Goal: Book appointment/travel/reservation

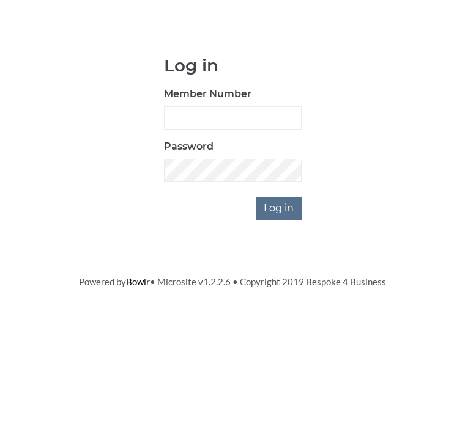
scroll to position [95, 0]
click at [205, 201] on input "Member Number" at bounding box center [233, 212] width 138 height 23
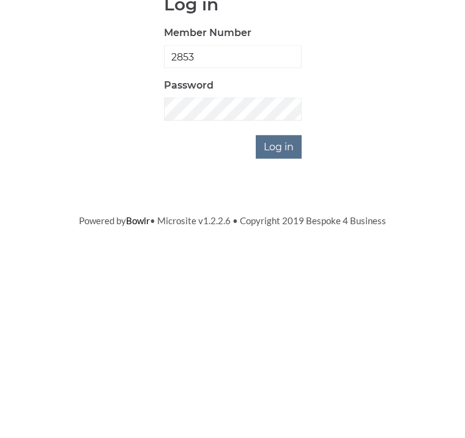
type input "2853"
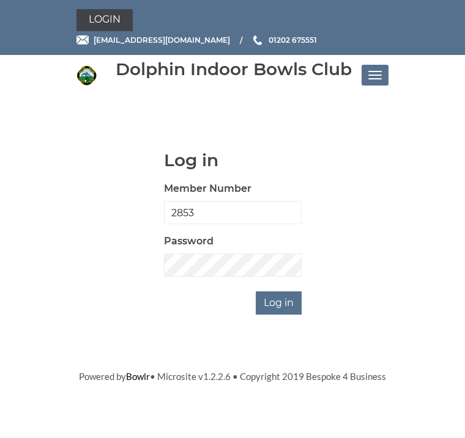
click at [284, 306] on input "Log in" at bounding box center [279, 303] width 46 height 23
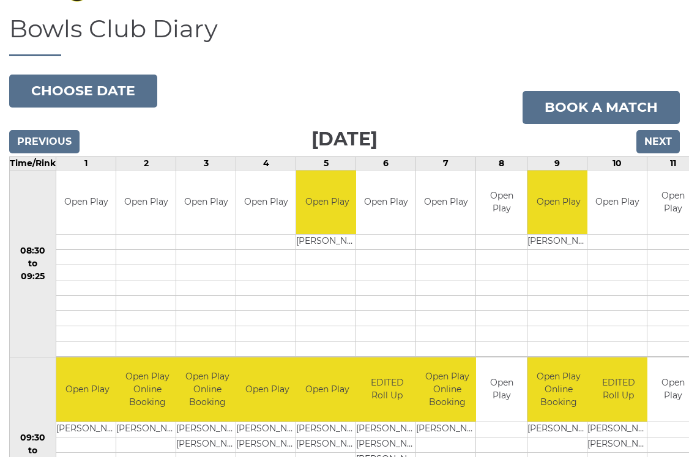
scroll to position [86, 0]
click at [464, 142] on input "Next" at bounding box center [657, 141] width 43 height 23
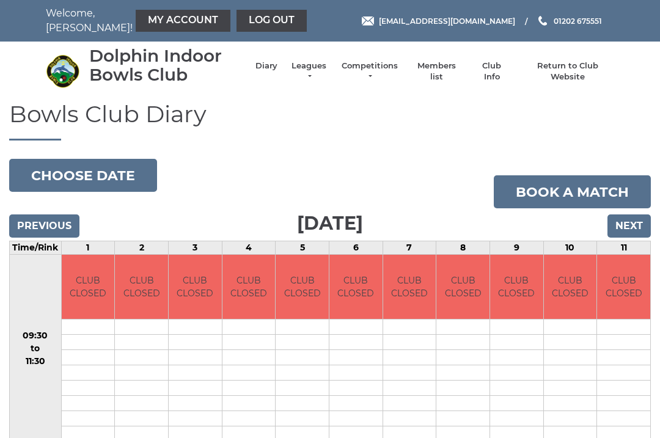
scroll to position [54, 0]
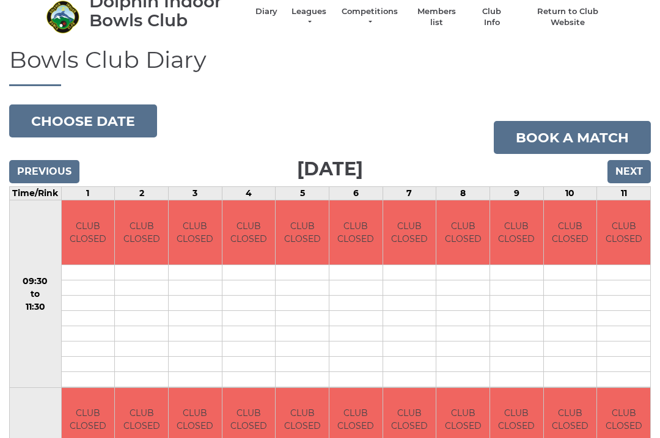
click at [627, 176] on input "Next" at bounding box center [629, 171] width 43 height 23
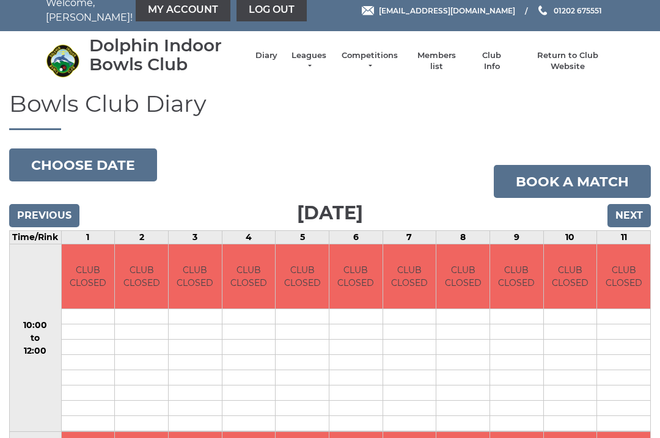
scroll to position [10, 0]
click at [631, 220] on input "Next" at bounding box center [629, 215] width 43 height 23
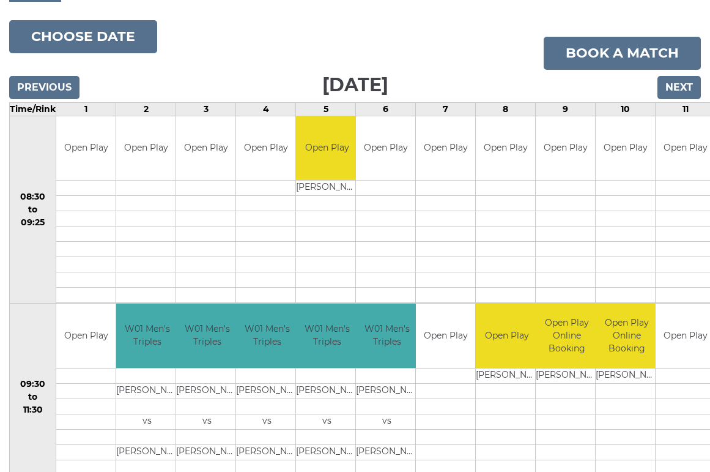
scroll to position [141, 0]
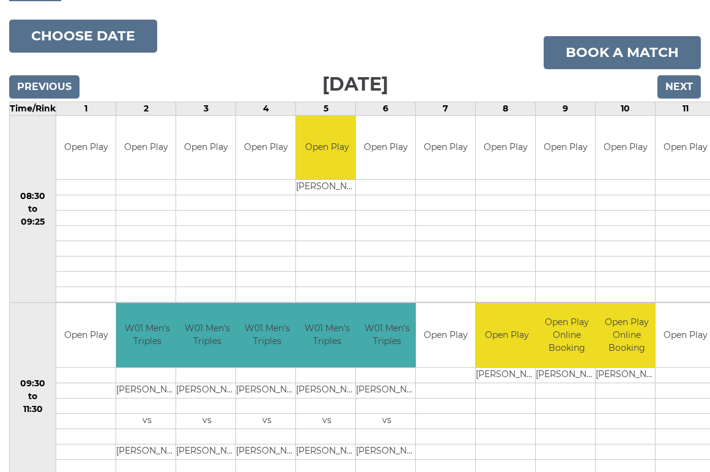
click at [629, 51] on link "Book a match" at bounding box center [622, 52] width 157 height 33
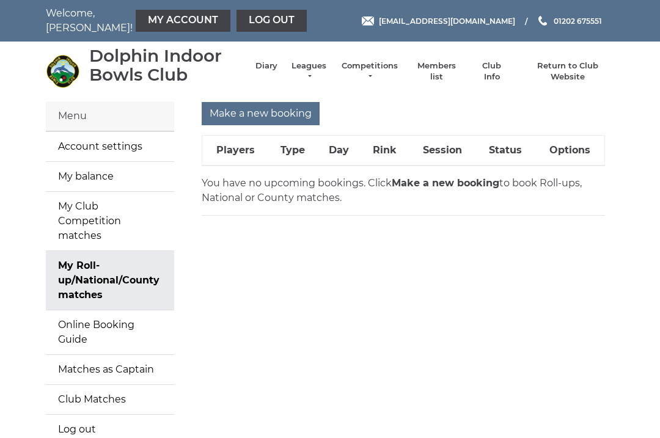
click at [261, 114] on input "Make a new booking" at bounding box center [261, 113] width 118 height 23
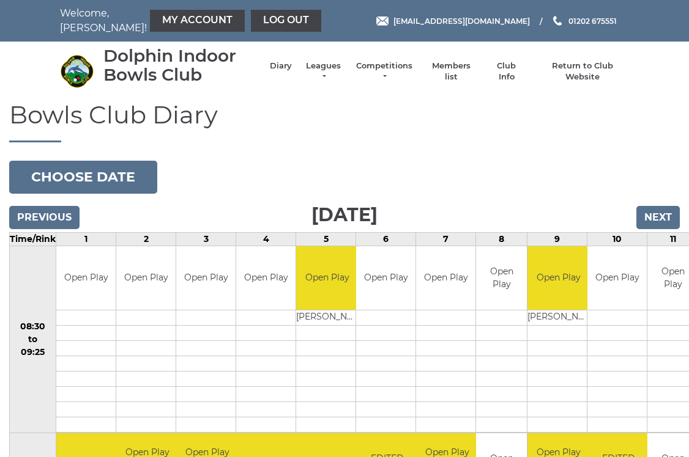
scroll to position [2, 0]
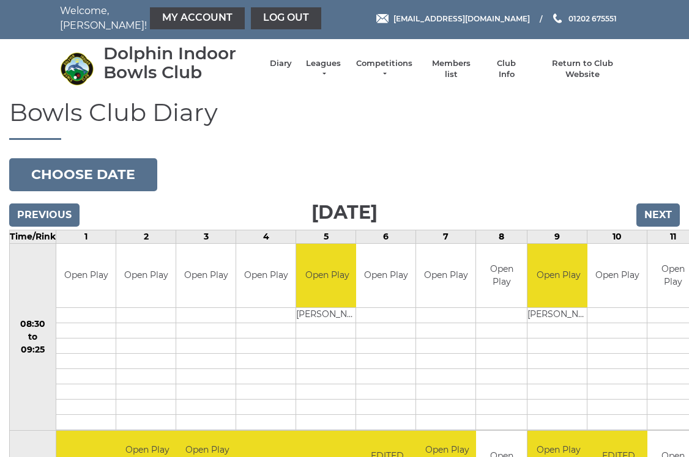
click at [659, 218] on input "Next" at bounding box center [657, 215] width 43 height 23
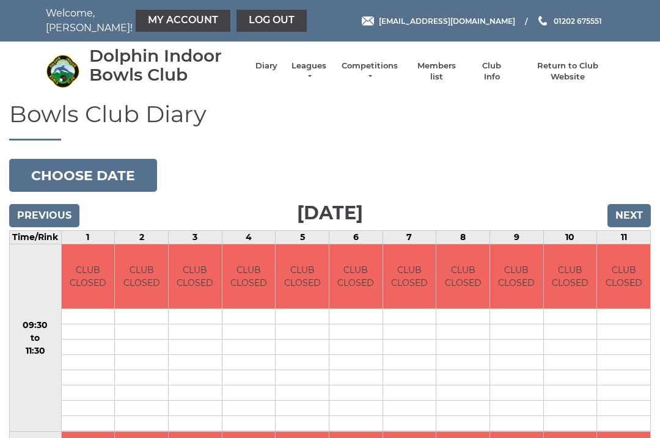
click at [635, 221] on input "Next" at bounding box center [629, 215] width 43 height 23
click at [632, 223] on input "Next" at bounding box center [629, 215] width 43 height 23
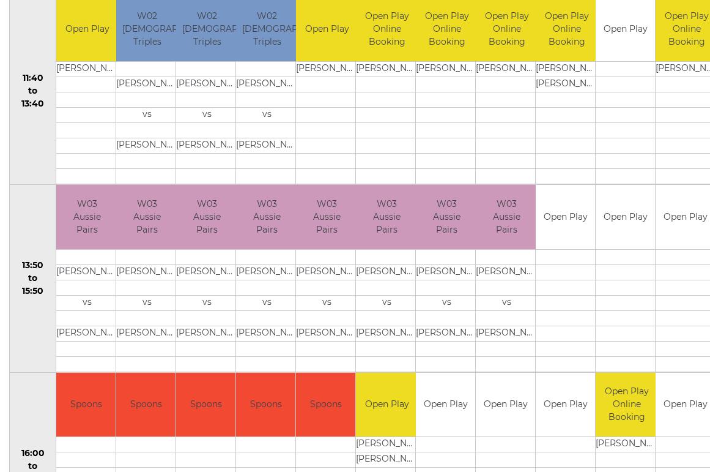
scroll to position [624, 0]
click at [0, 0] on link "Book slot" at bounding box center [0, 0] width 0 height 0
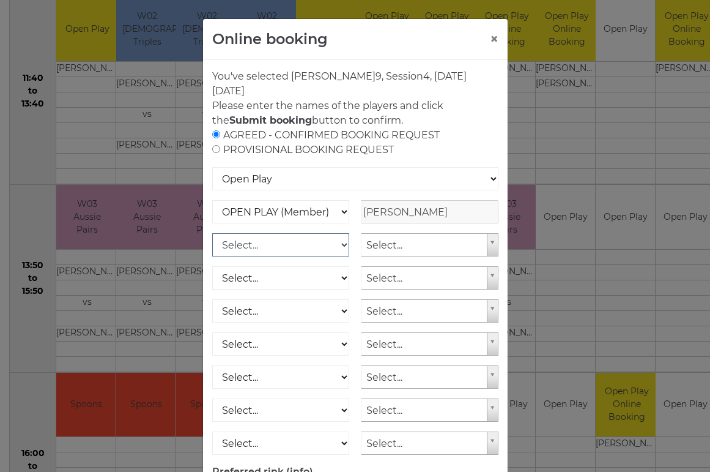
click at [228, 250] on select "Select... OPEN PLAY (Member) OPEN PLAY (Visitor) SPOONS (Member) SPOONS (Visito…" at bounding box center [281, 244] width 138 height 23
select select "1_12"
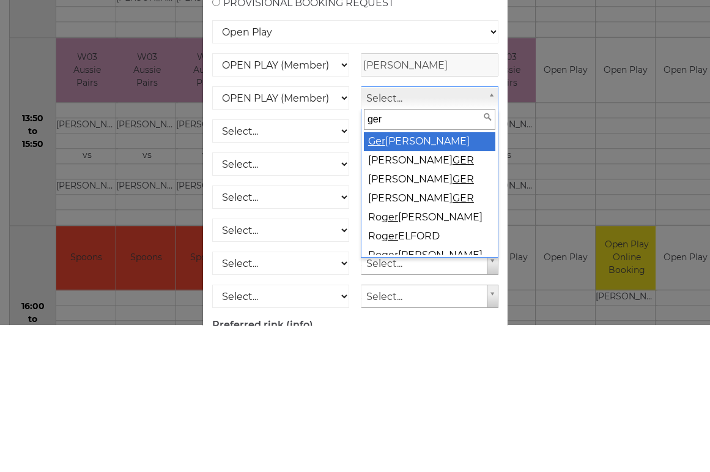
type input "gera"
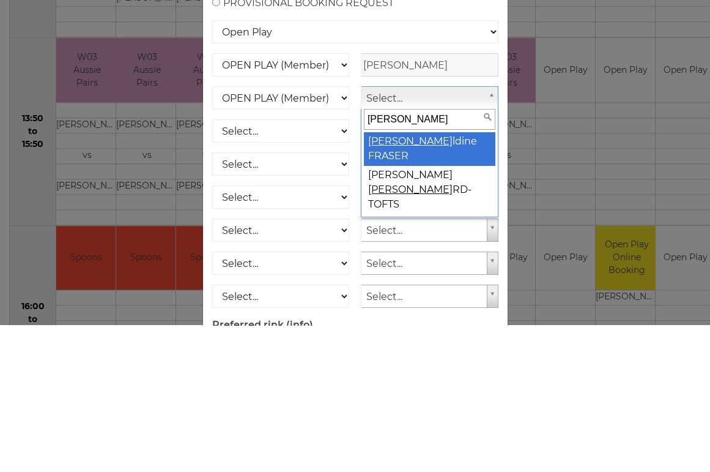
select select "869"
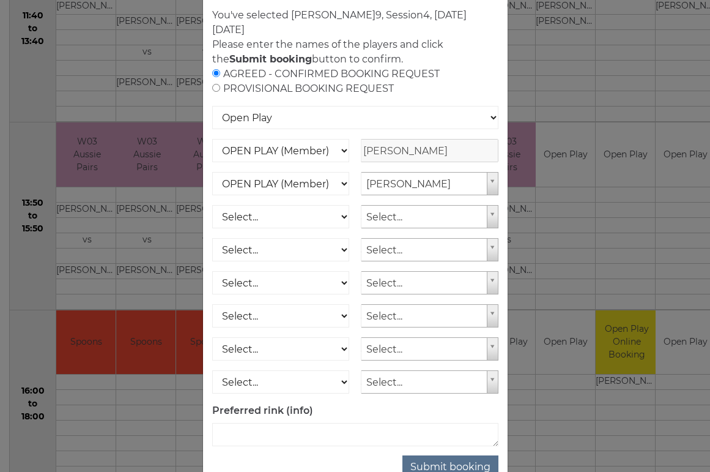
scroll to position [61, 0]
click at [454, 471] on button "Submit booking" at bounding box center [450, 467] width 96 height 23
click at [457, 467] on button "Submit booking" at bounding box center [450, 467] width 96 height 23
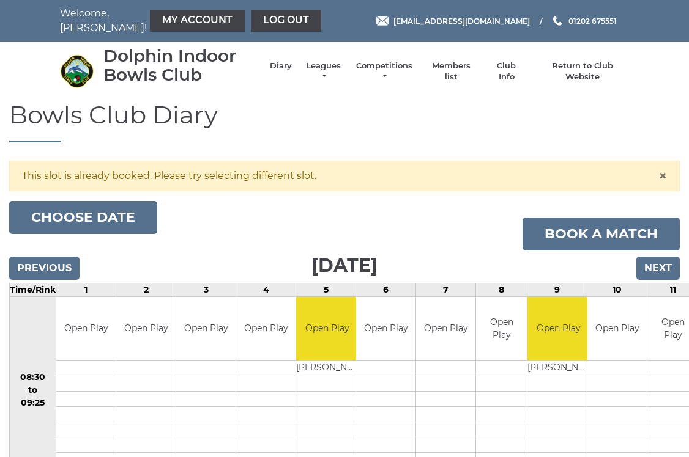
scroll to position [2, 0]
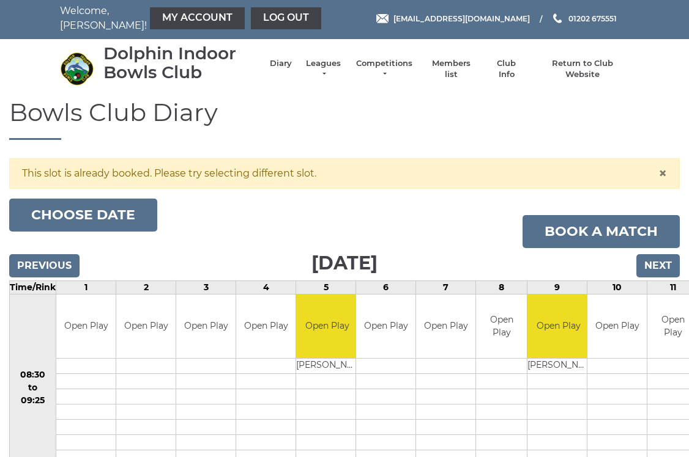
click at [662, 270] on input "Next" at bounding box center [657, 265] width 43 height 23
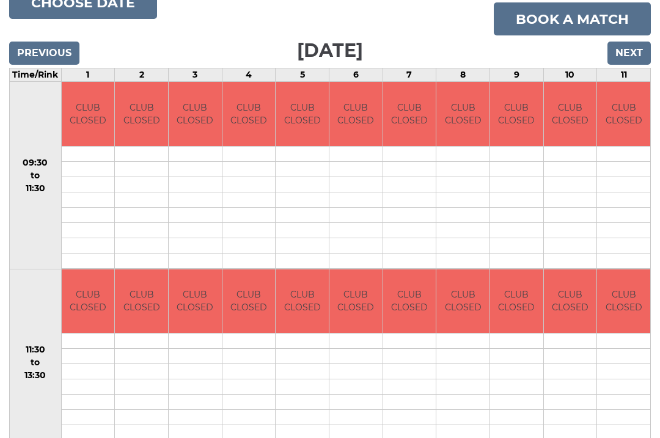
click at [629, 55] on input "Next" at bounding box center [629, 53] width 43 height 23
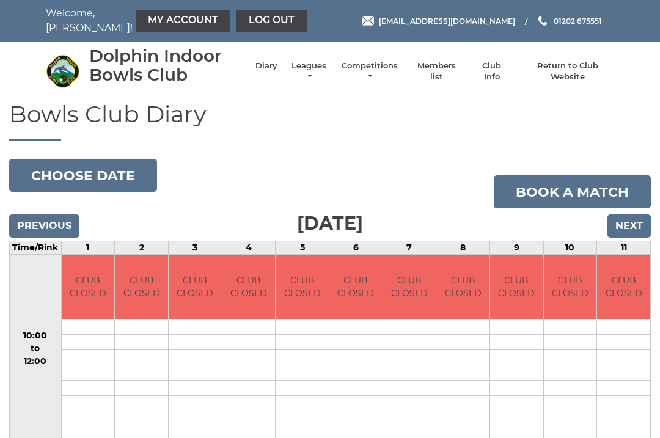
click at [629, 228] on input "Next" at bounding box center [629, 226] width 43 height 23
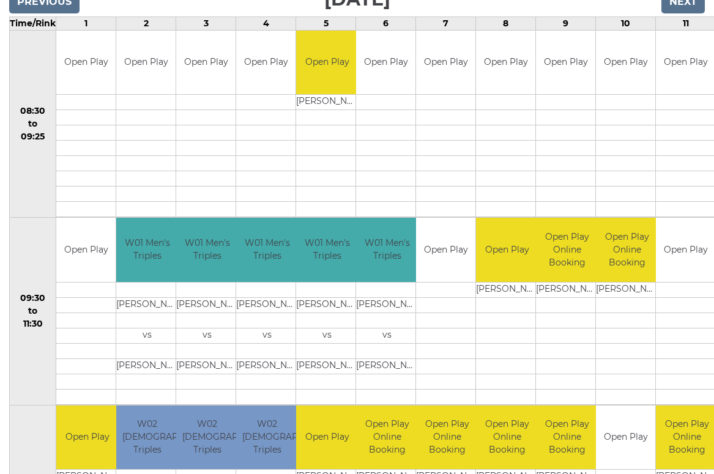
scroll to position [191, 0]
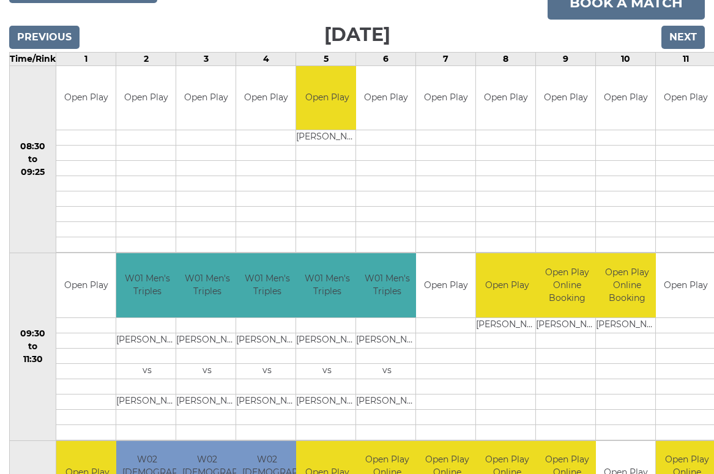
click at [662, 342] on td at bounding box center [685, 340] width 59 height 15
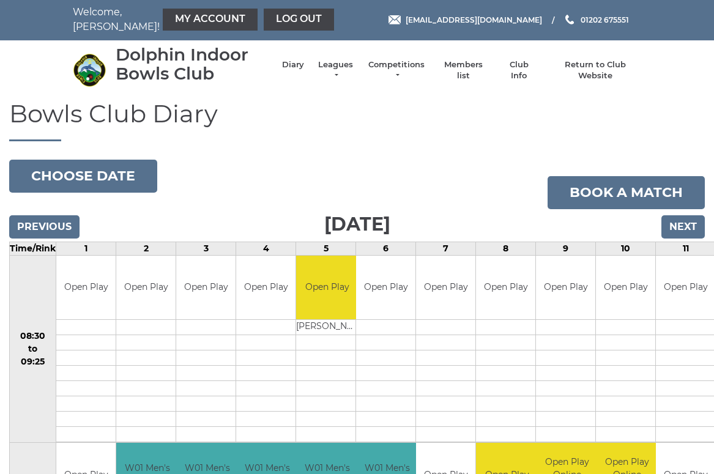
scroll to position [0, 0]
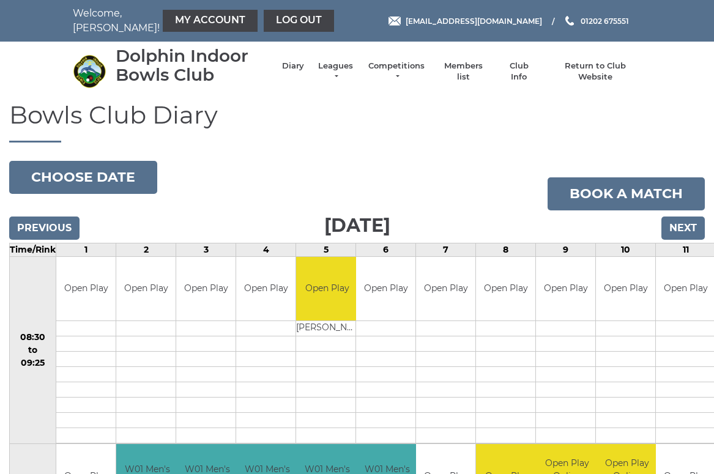
click at [267, 23] on link "Log out" at bounding box center [299, 21] width 70 height 22
